Goal: Find specific page/section: Find specific page/section

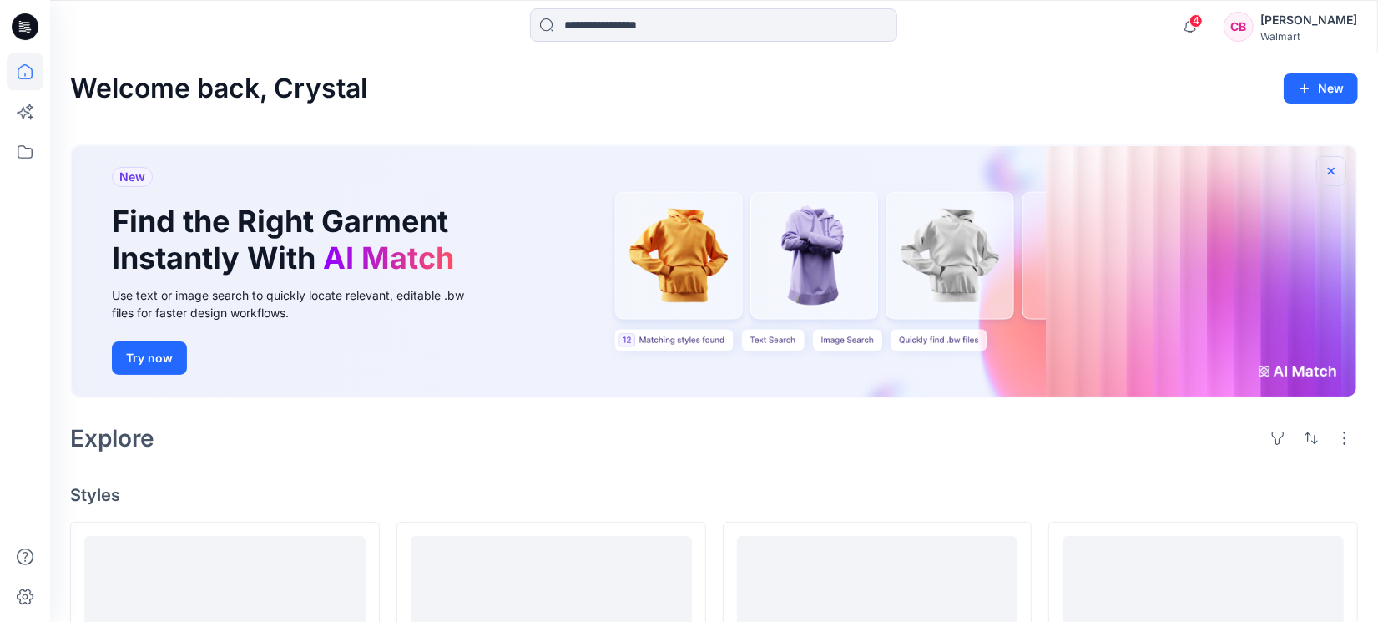
click at [1334, 169] on icon "button" at bounding box center [1330, 170] width 13 height 13
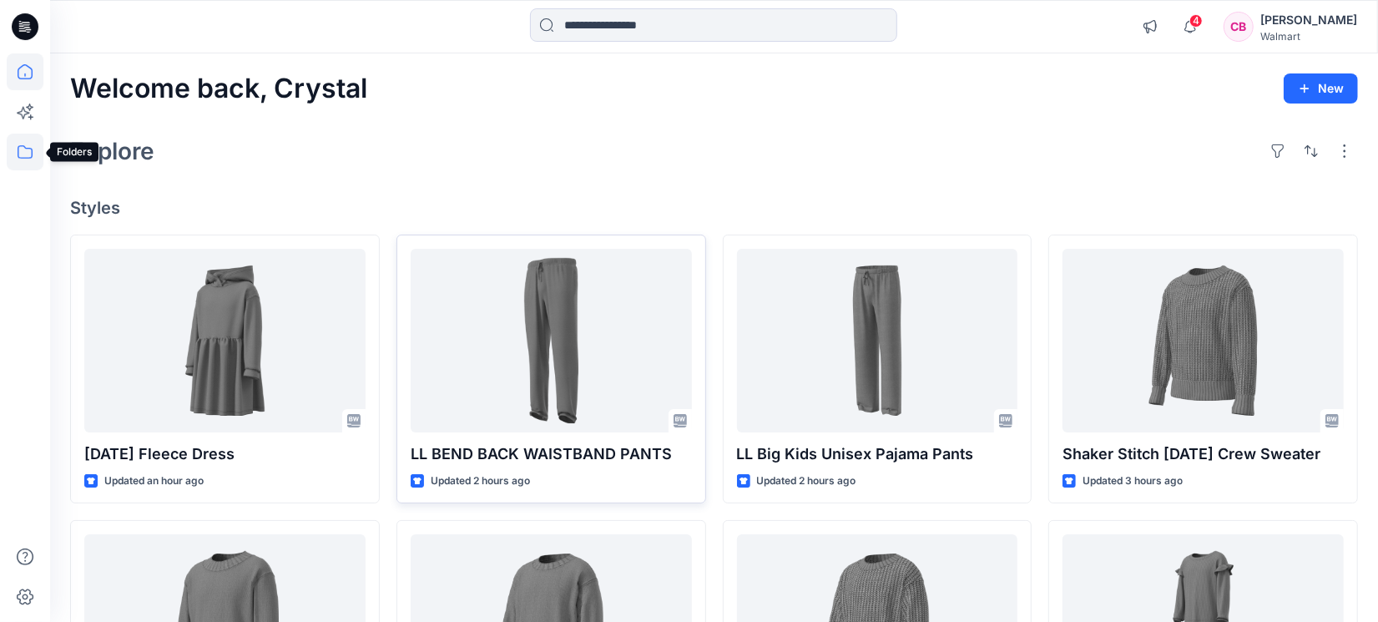
click at [11, 145] on icon at bounding box center [25, 152] width 37 height 37
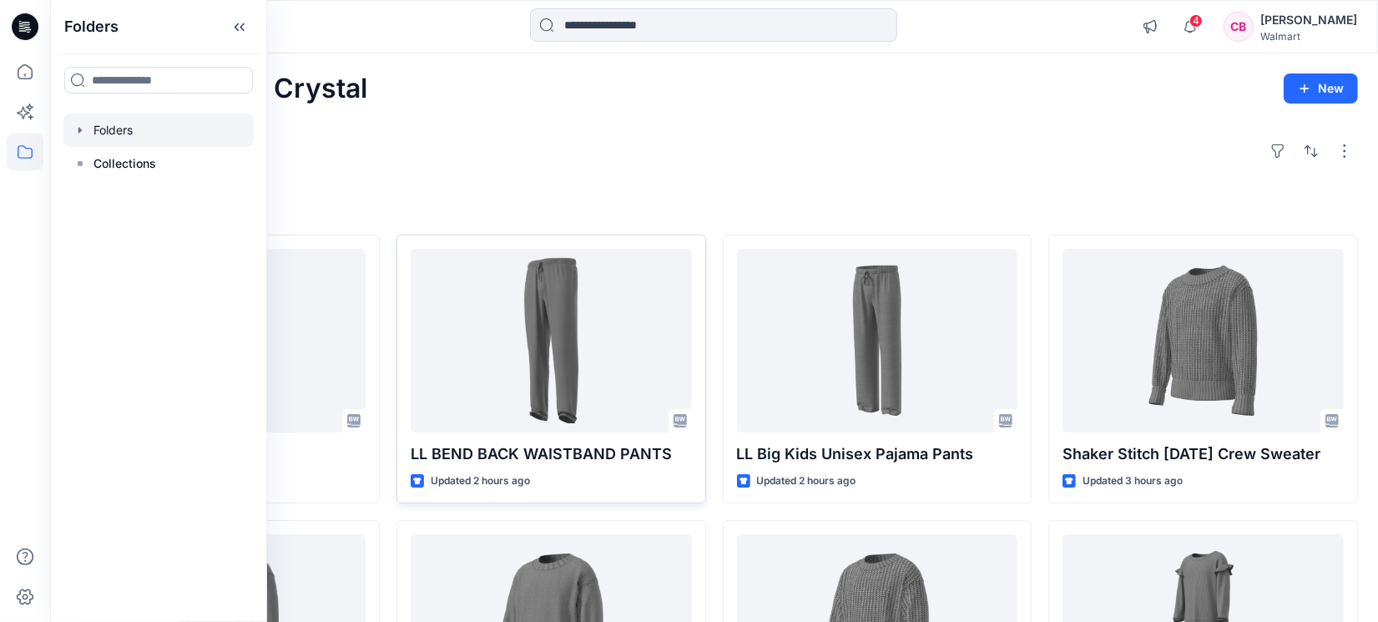
click at [97, 130] on div at bounding box center [158, 130] width 190 height 33
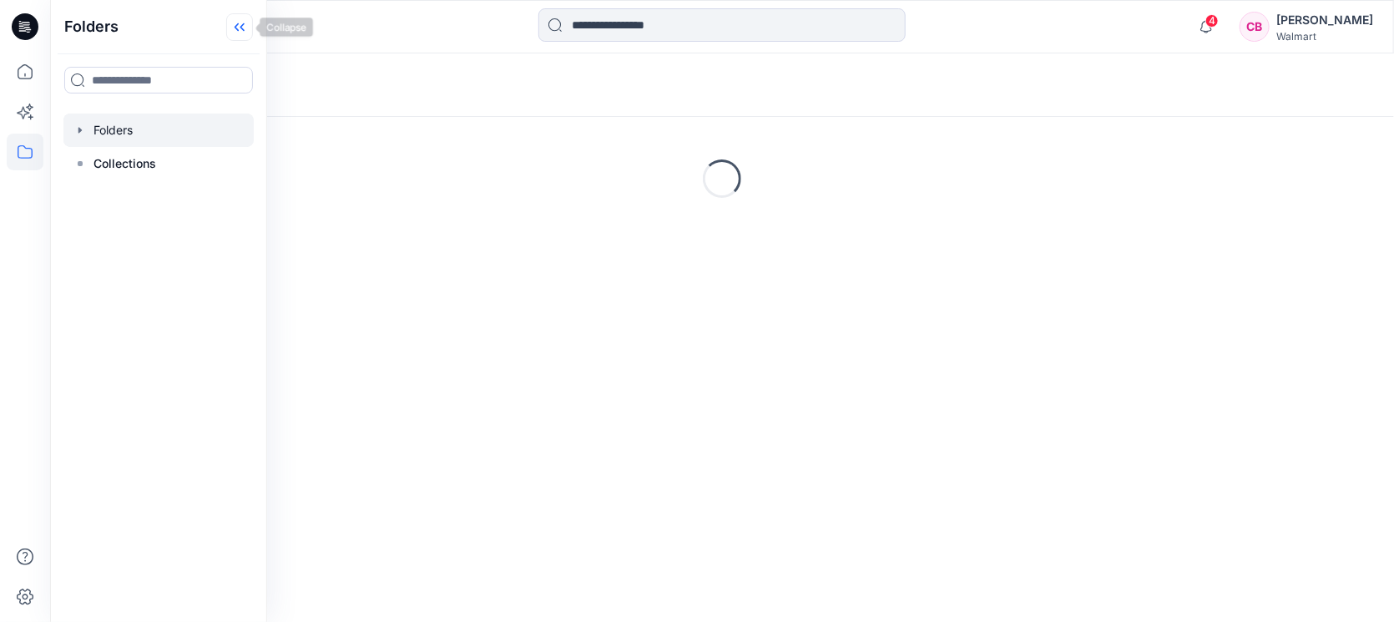
click at [245, 28] on icon at bounding box center [239, 27] width 27 height 28
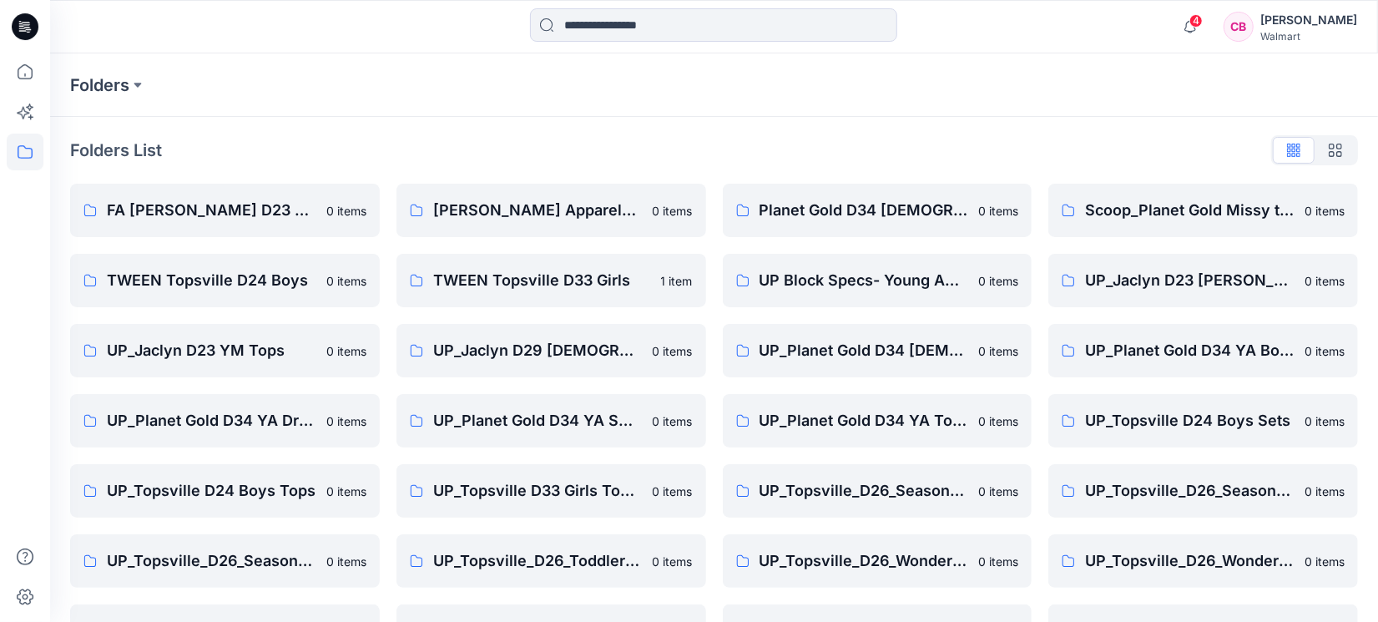
scroll to position [125, 0]
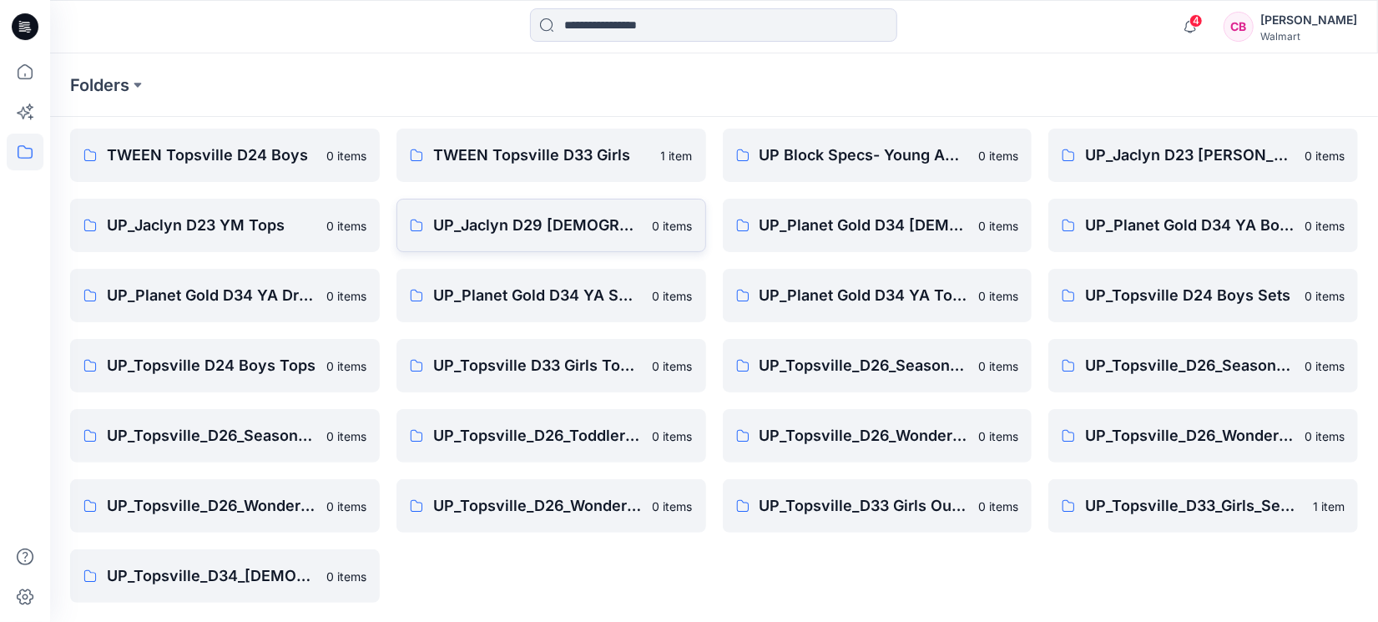
click at [595, 214] on p "UP_Jaclyn D29 [DEMOGRAPHIC_DATA] Sleep" at bounding box center [537, 225] width 209 height 23
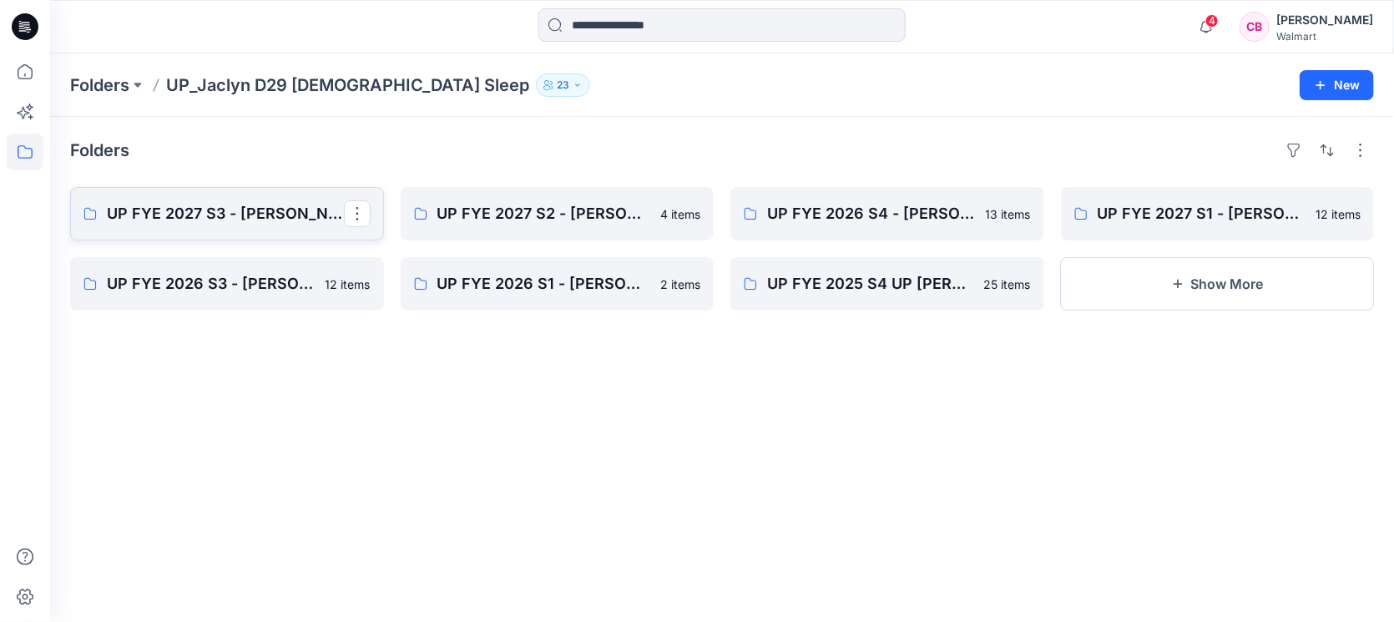
click at [211, 202] on p "UP FYE 2027 S3 - [PERSON_NAME] D29 [DEMOGRAPHIC_DATA] Sleepwear" at bounding box center [225, 213] width 237 height 23
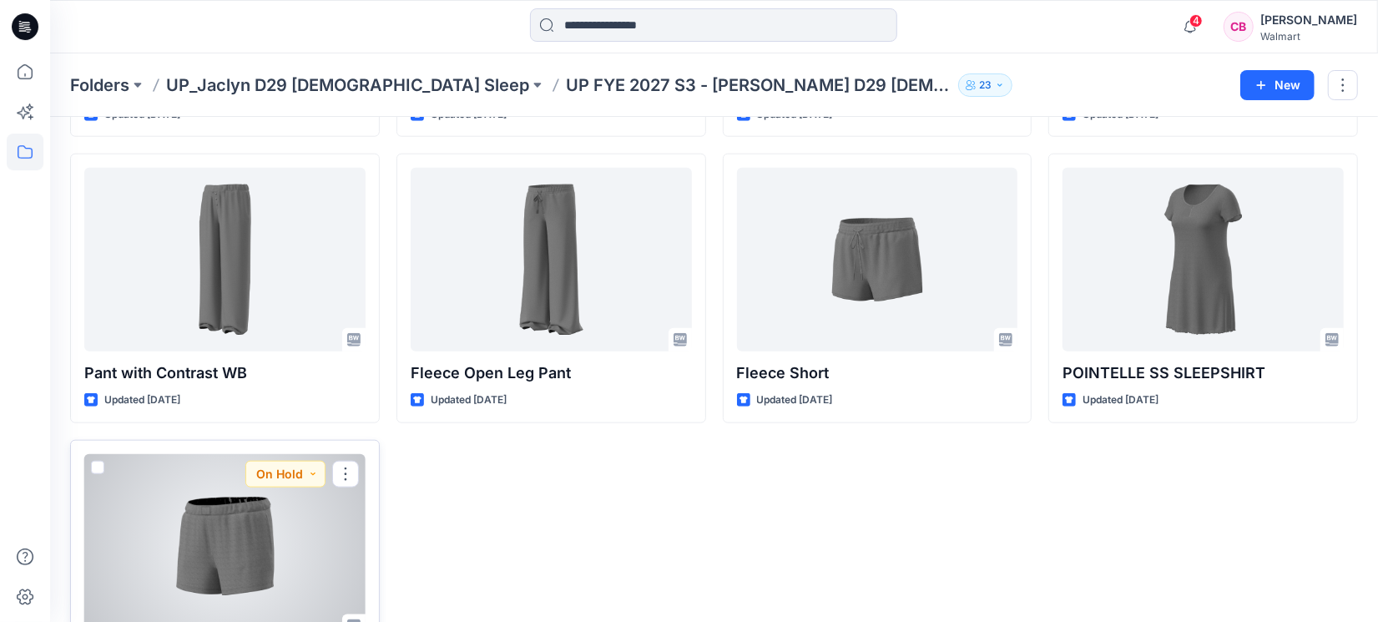
scroll to position [1281, 0]
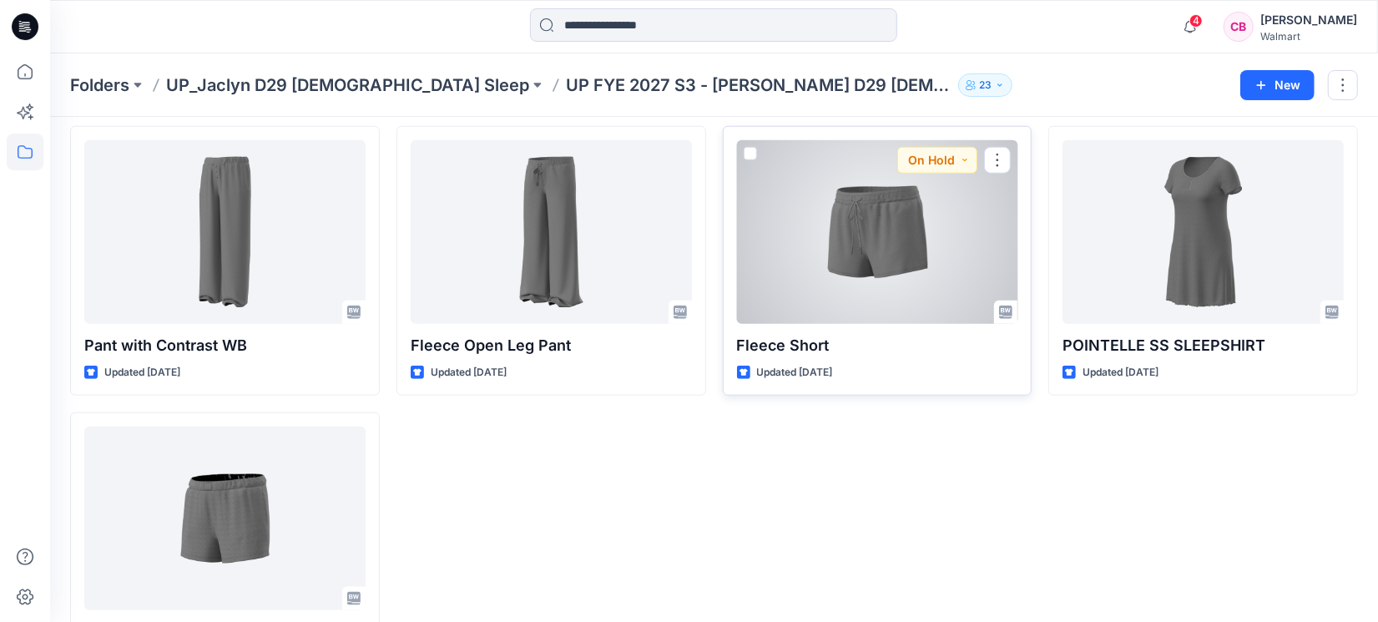
scroll to position [1073, 0]
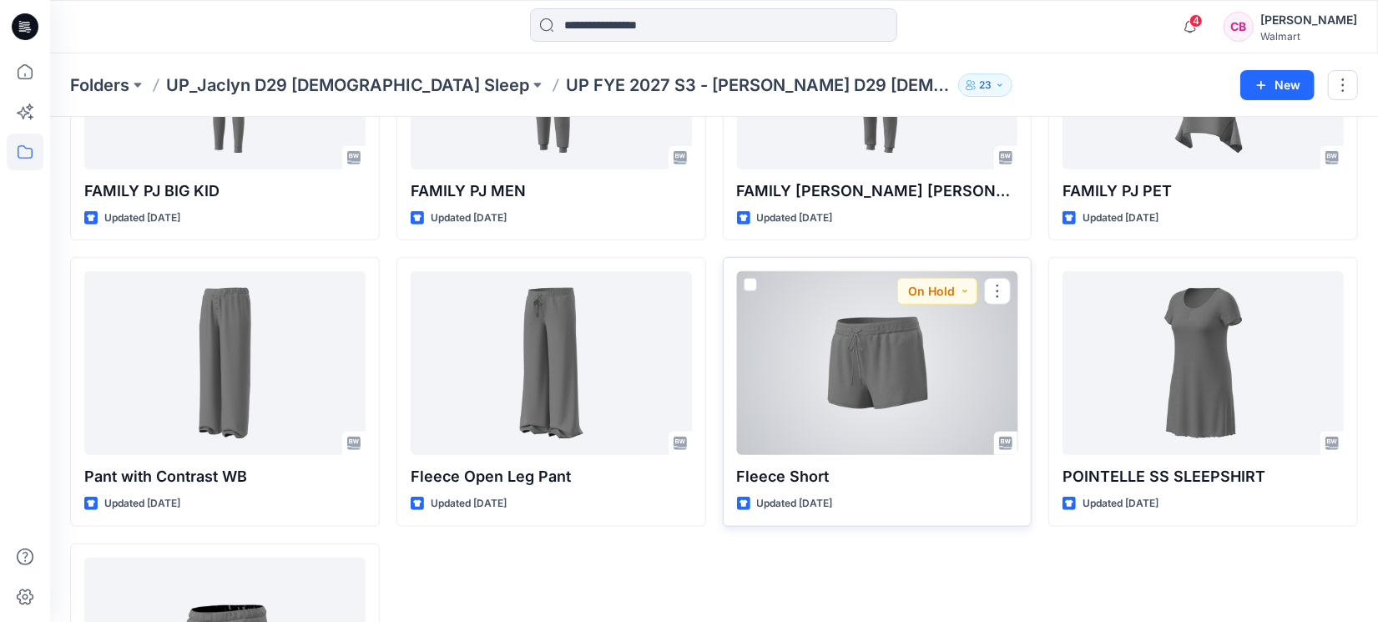
click at [843, 402] on div at bounding box center [877, 363] width 281 height 184
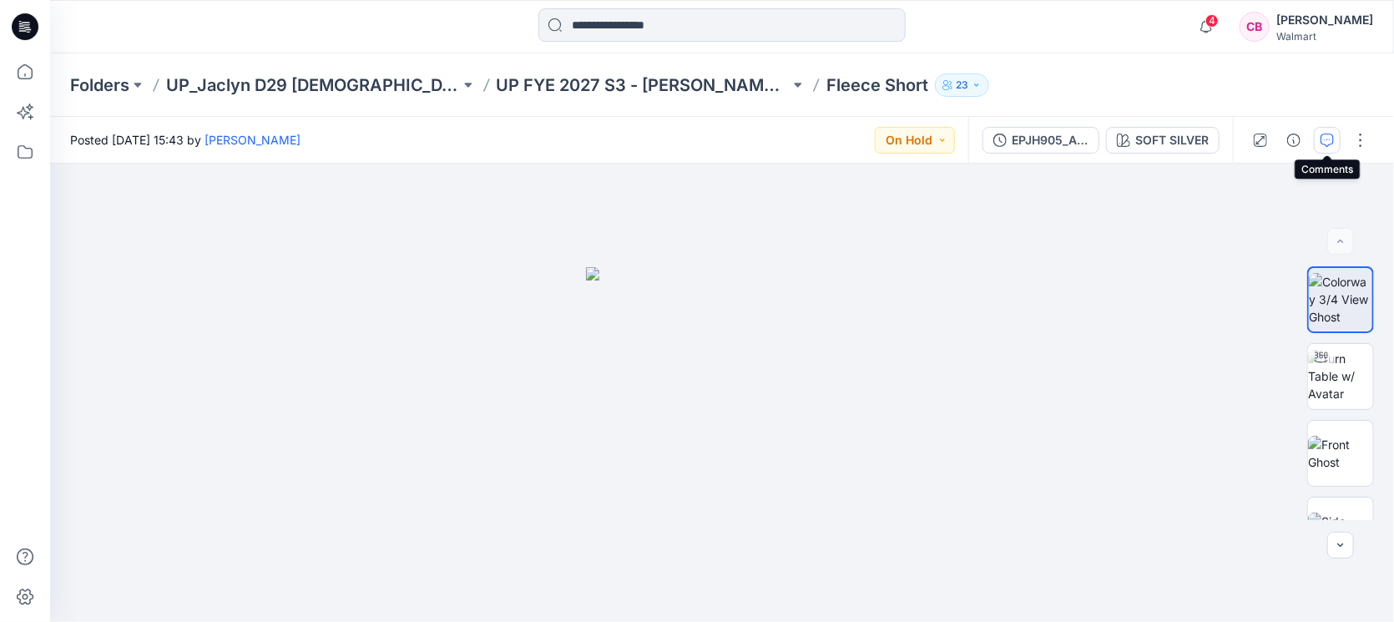
click at [1332, 144] on icon "button" at bounding box center [1326, 140] width 13 height 13
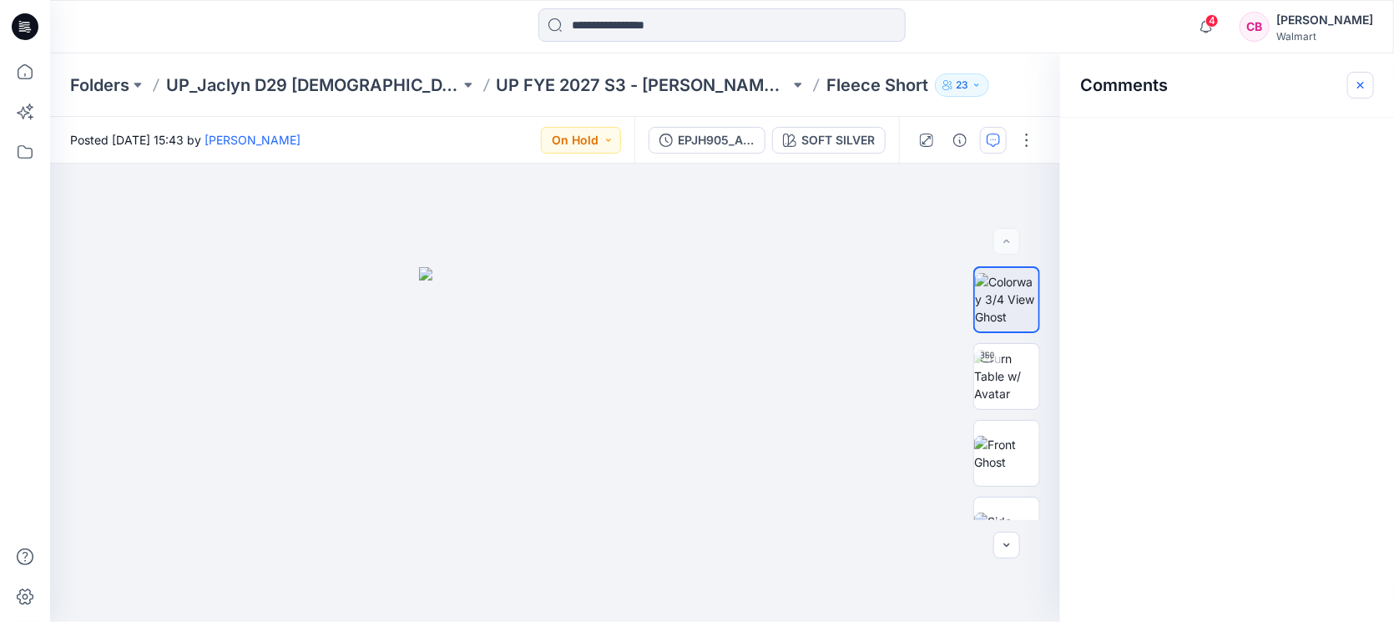
click at [1362, 81] on icon "button" at bounding box center [1360, 84] width 13 height 13
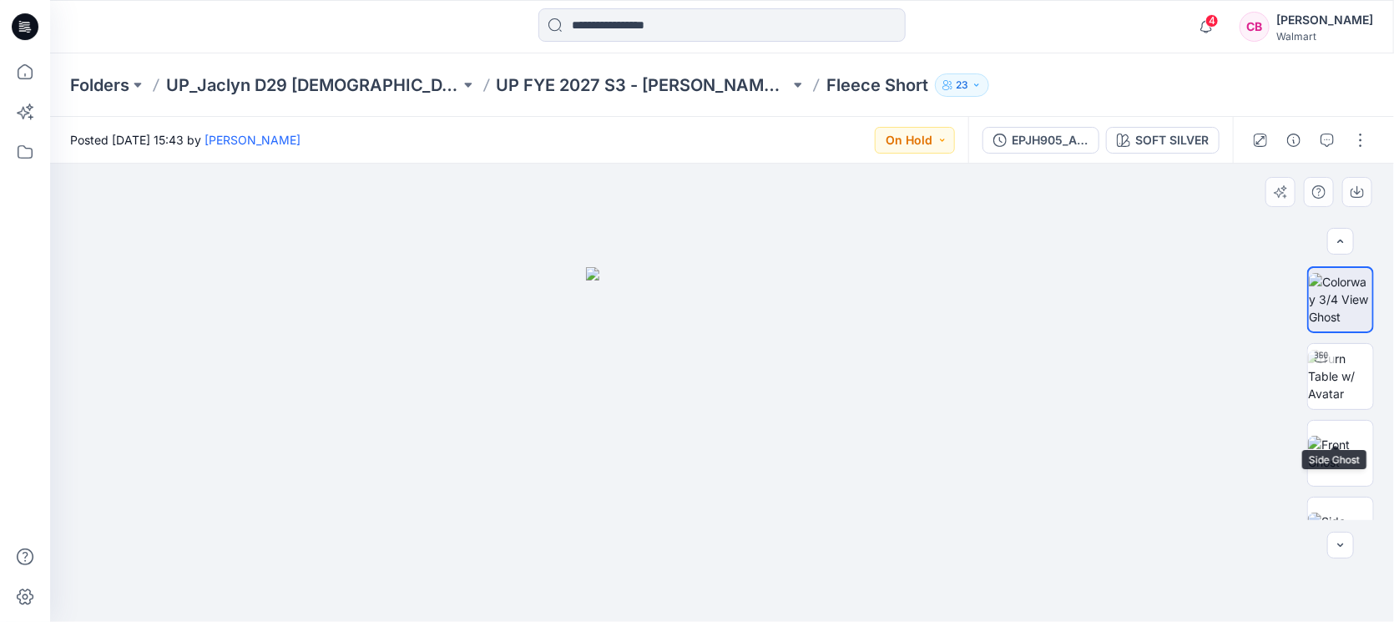
scroll to position [119, 0]
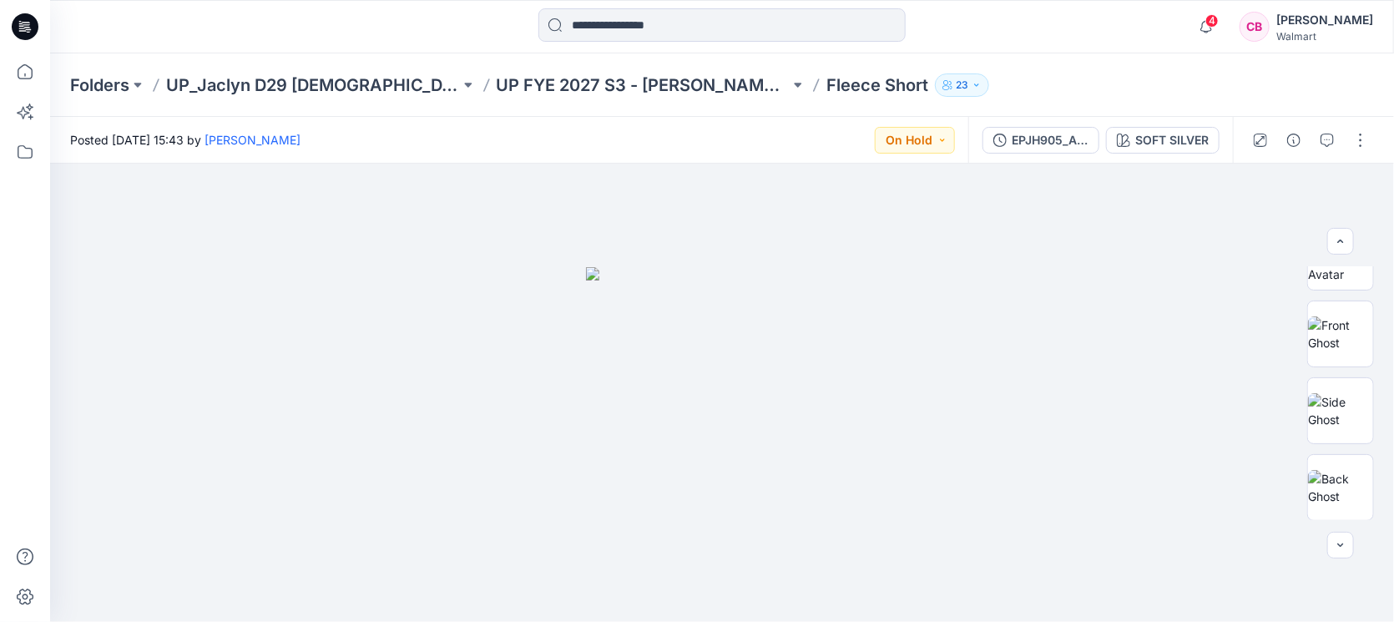
click at [13, 291] on div at bounding box center [25, 337] width 37 height 568
